Goal: Navigation & Orientation: Find specific page/section

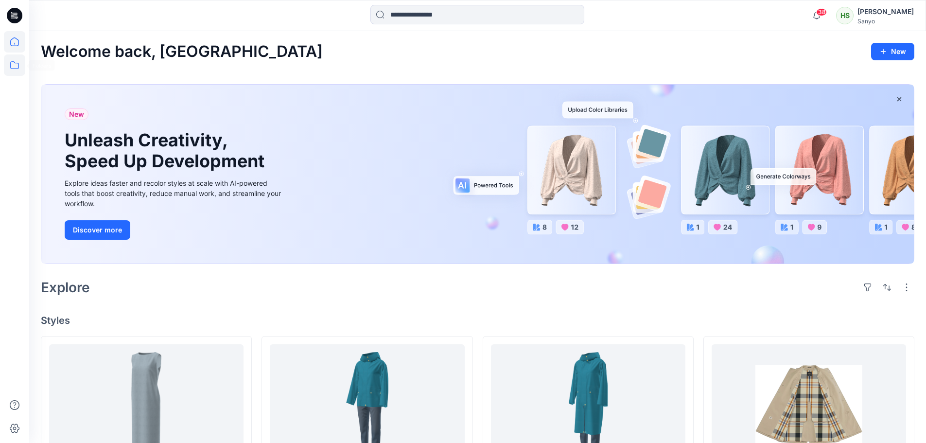
click at [22, 69] on icon at bounding box center [14, 64] width 21 height 21
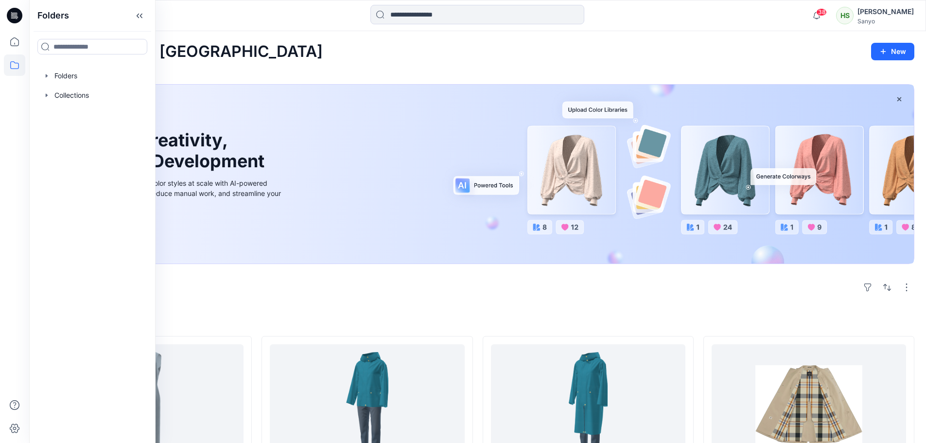
click at [82, 71] on div at bounding box center [92, 75] width 111 height 19
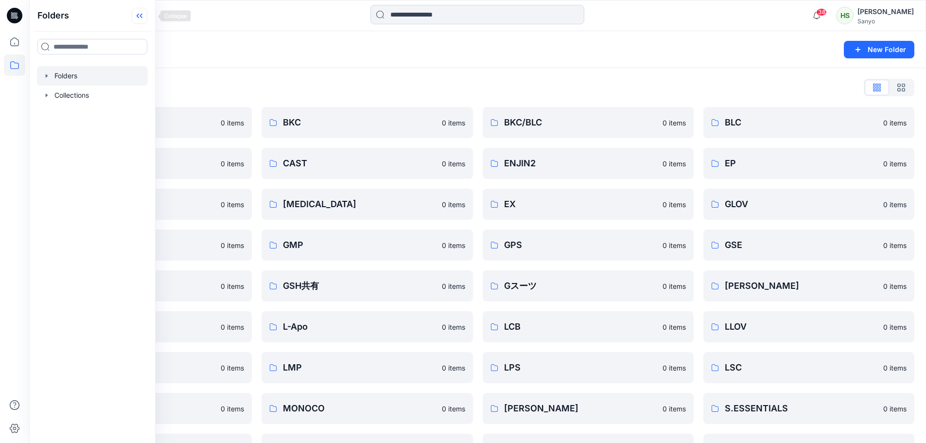
click at [147, 16] on icon at bounding box center [140, 16] width 16 height 16
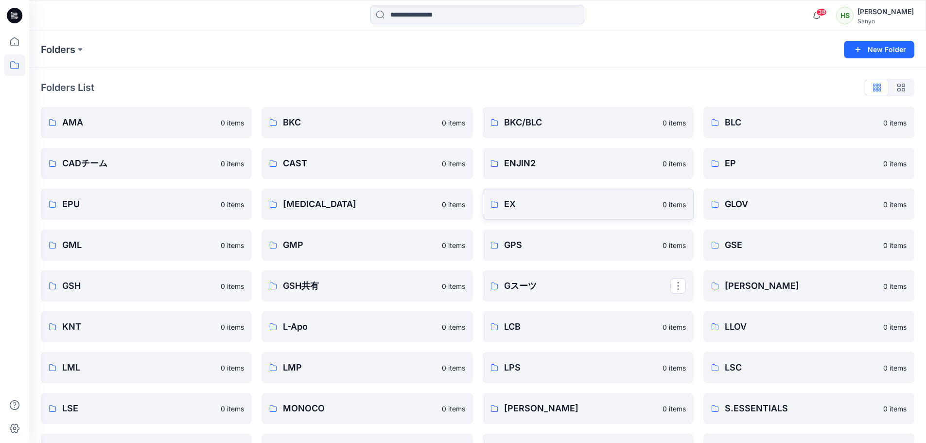
scroll to position [156, 0]
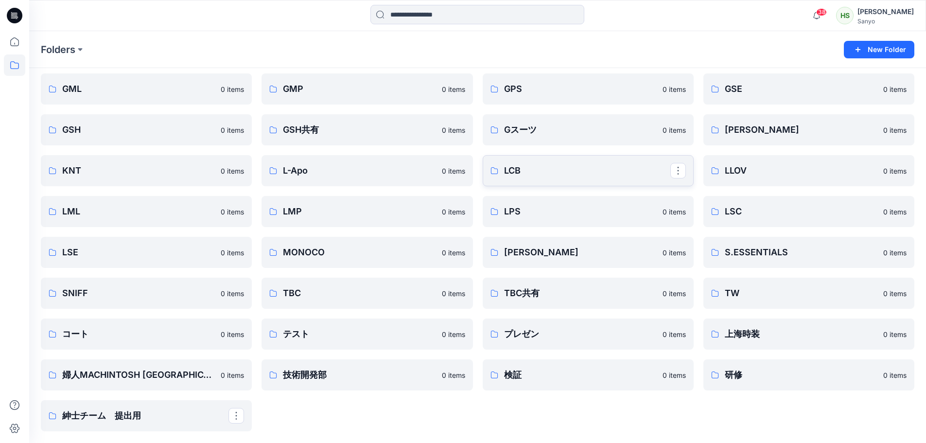
click at [579, 167] on p "LCB" at bounding box center [587, 171] width 166 height 14
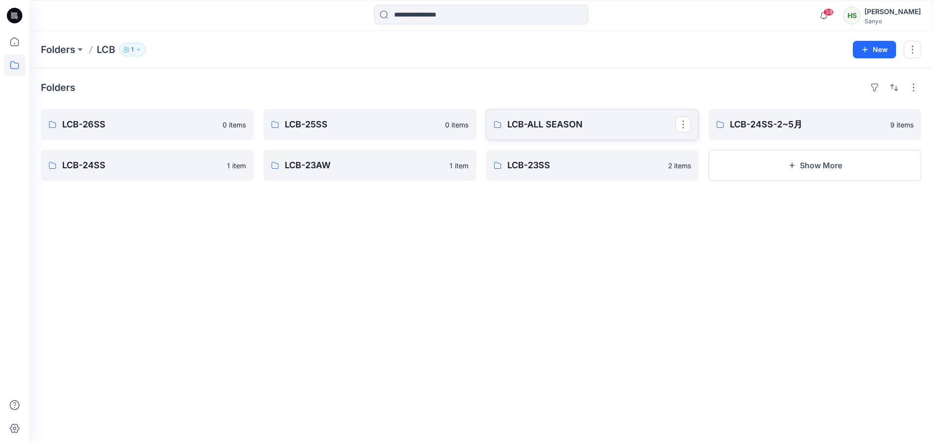
click at [524, 132] on link "LCB-ALL SEASON" at bounding box center [592, 124] width 213 height 31
click at [771, 122] on p "LCB-24SS-2~5月" at bounding box center [814, 125] width 168 height 14
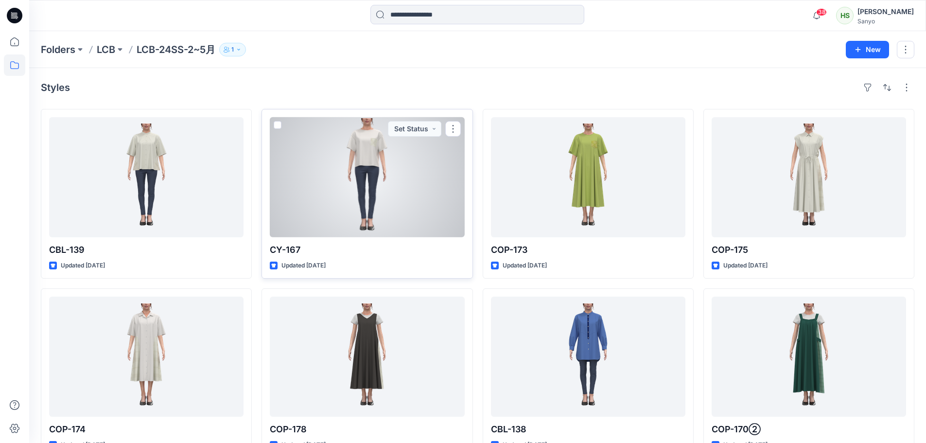
scroll to position [49, 0]
